Goal: Task Accomplishment & Management: Manage account settings

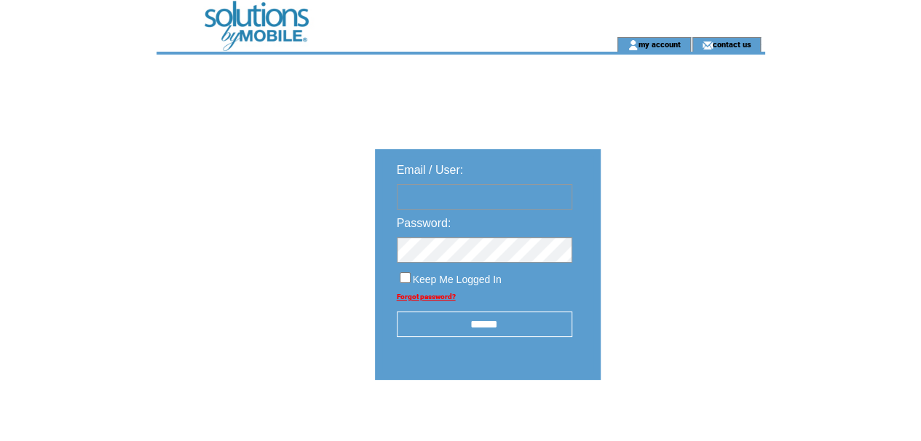
type input "********"
click at [486, 323] on input "******" at bounding box center [484, 324] width 175 height 25
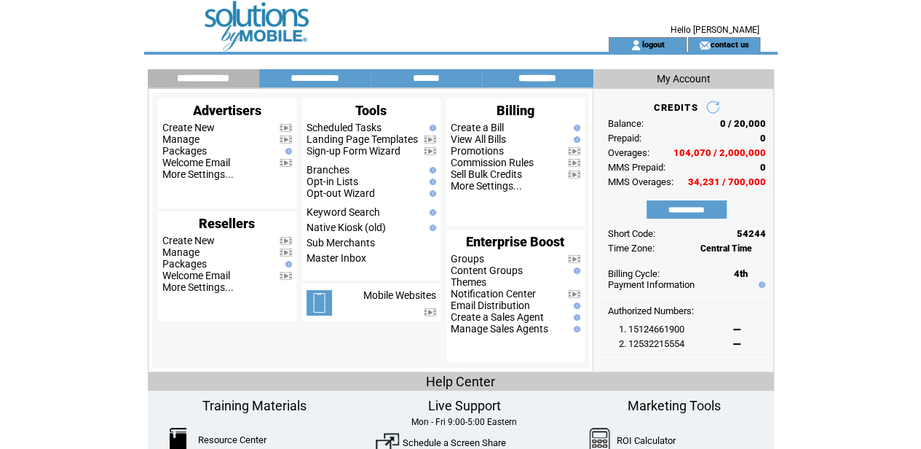
click at [533, 79] on input "**********" at bounding box center [537, 78] width 109 height 12
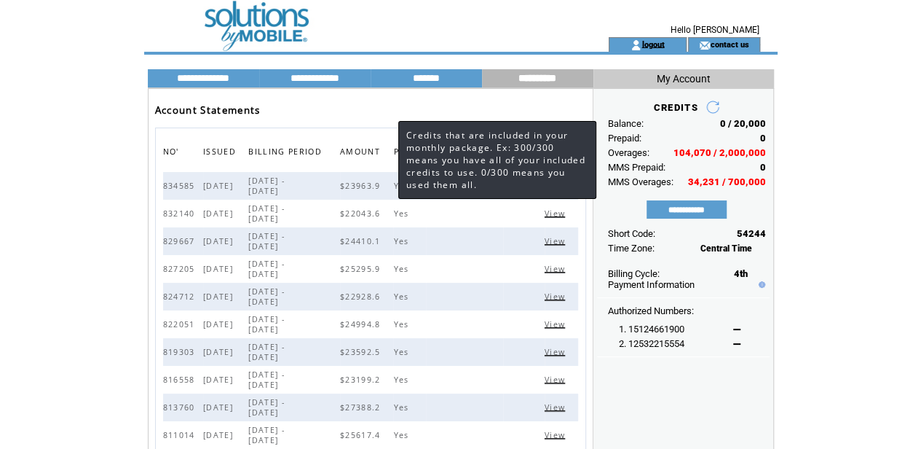
click at [650, 44] on link "logout" at bounding box center [653, 43] width 23 height 9
